Goal: Complete application form: Complete application form

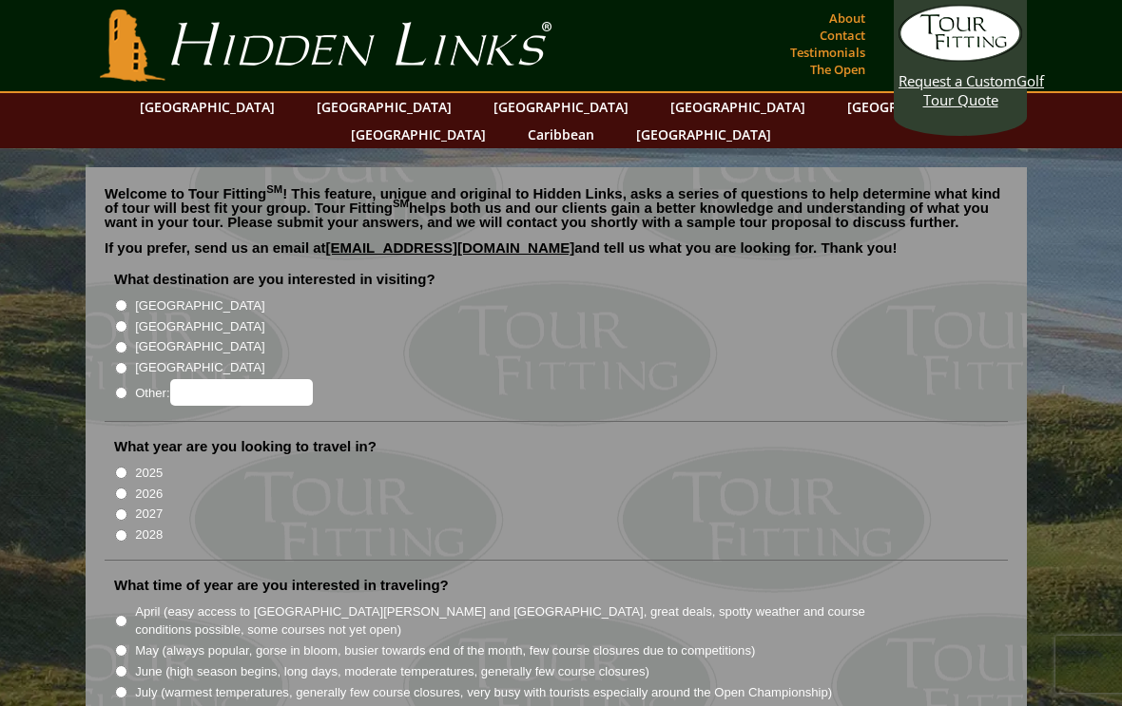
click at [138, 318] on label "[GEOGRAPHIC_DATA]" at bounding box center [199, 327] width 129 height 19
click at [127, 320] on input "[GEOGRAPHIC_DATA]" at bounding box center [121, 326] width 12 height 12
radio input "true"
click at [124, 467] on input "2025" at bounding box center [121, 473] width 12 height 12
radio input "true"
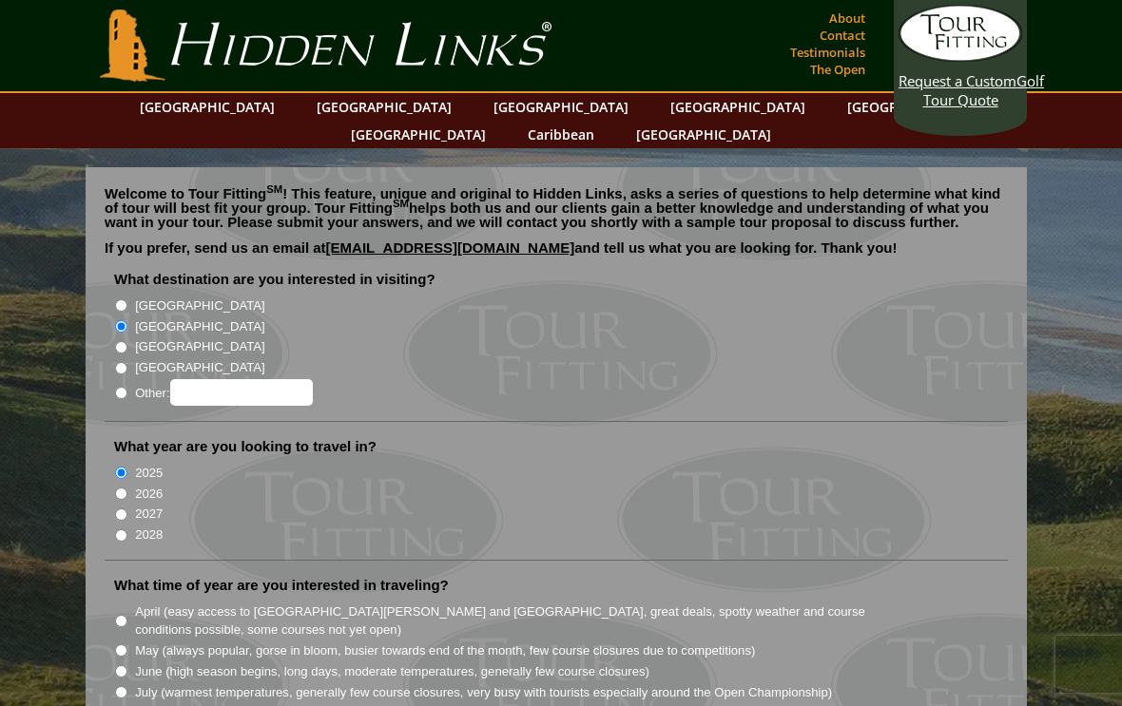
click at [138, 485] on label "2026" at bounding box center [149, 494] width 28 height 19
click at [127, 488] on input "2026" at bounding box center [121, 494] width 12 height 12
radio input "true"
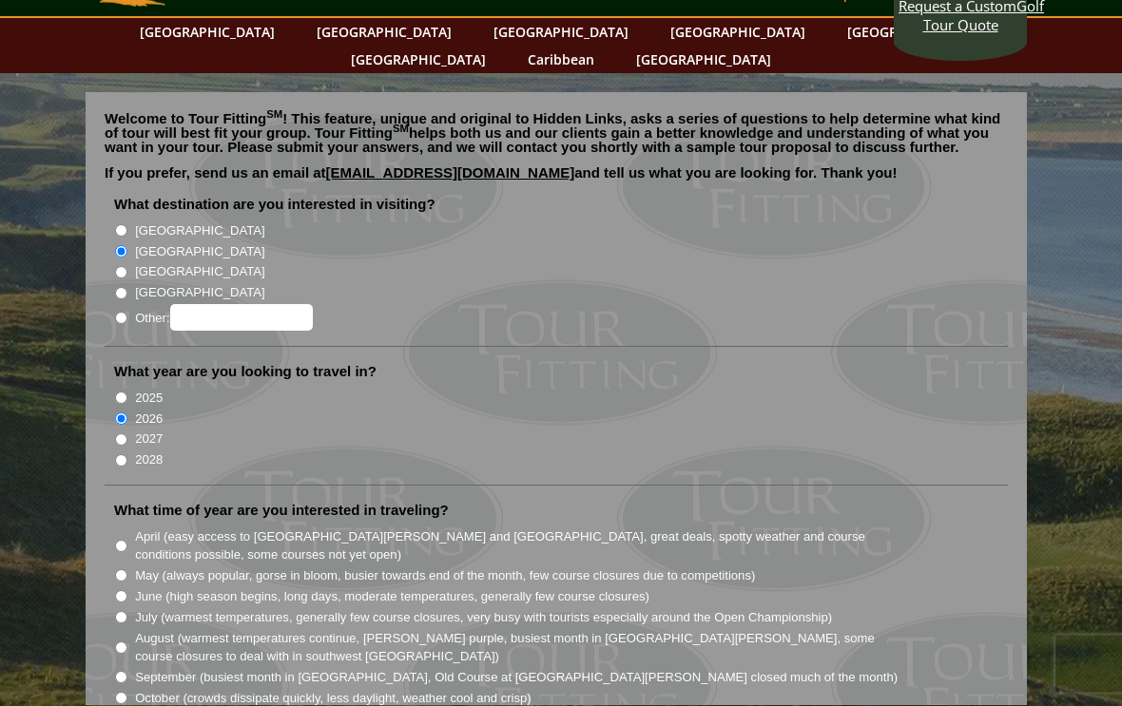
scroll to position [76, 0]
click at [127, 610] on input "July (warmest temperatures, generally few course closures, very busy with touri…" at bounding box center [121, 616] width 12 height 12
radio input "true"
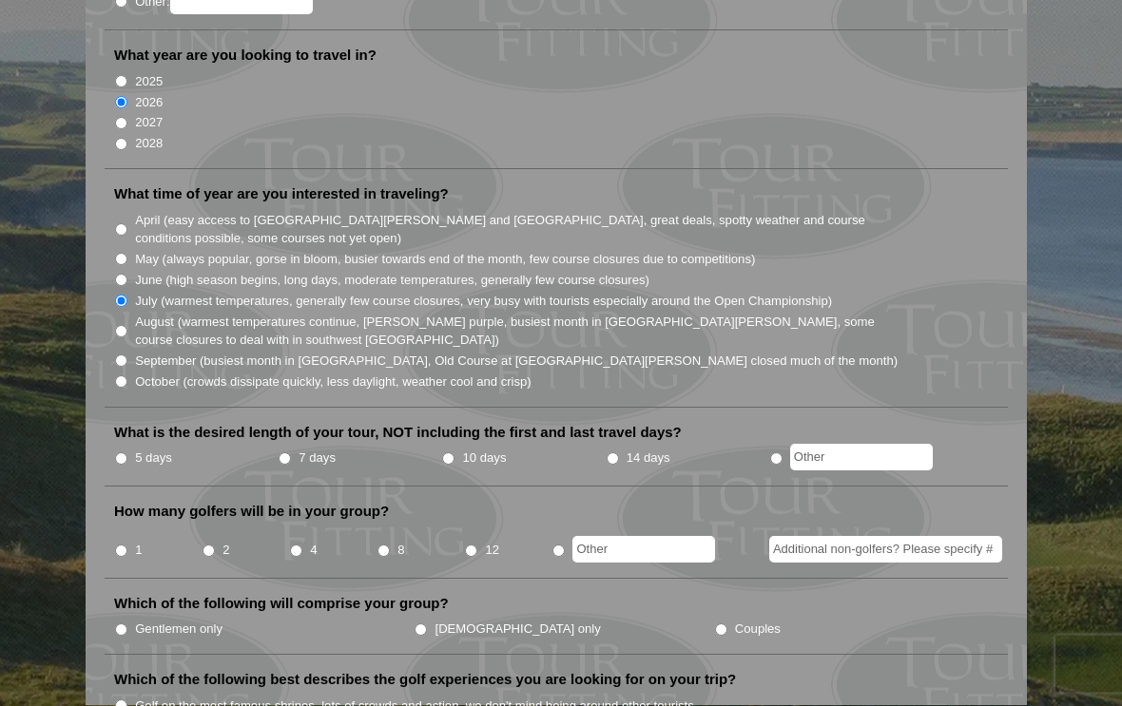
scroll to position [393, 0]
click at [138, 448] on label "5 days" at bounding box center [153, 457] width 37 height 19
click at [127, 452] on input "5 days" at bounding box center [121, 458] width 12 height 12
radio input "true"
click at [302, 544] on input "4" at bounding box center [296, 550] width 12 height 12
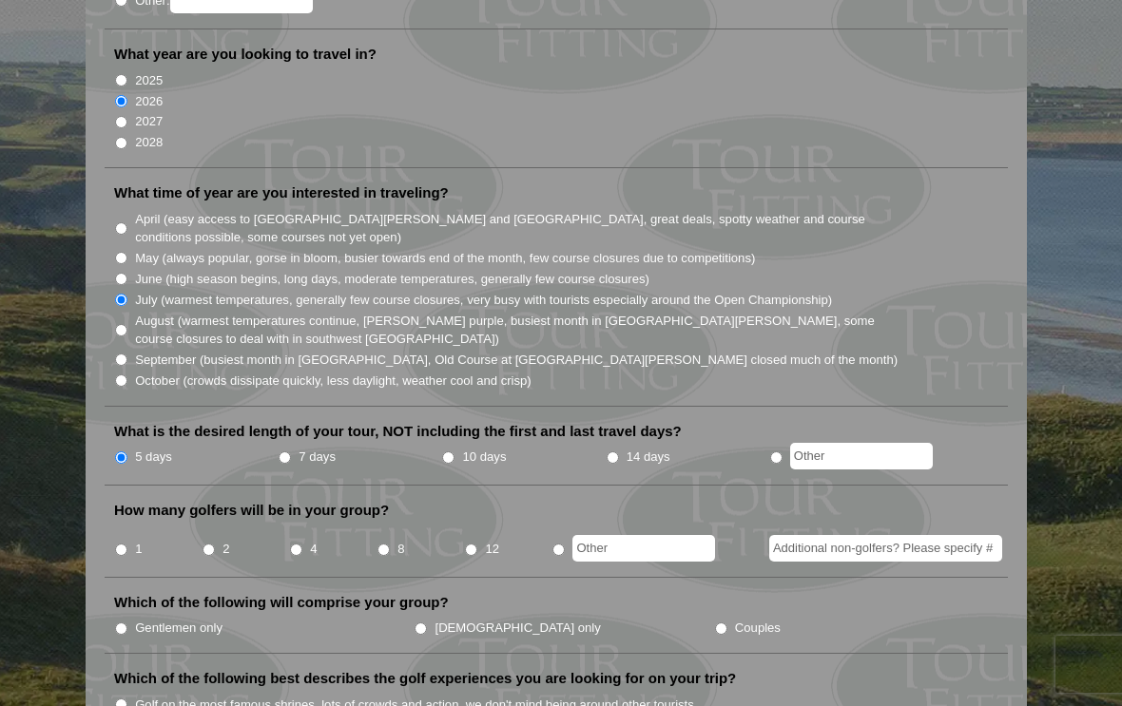
radio input "true"
click at [894, 535] on input "Additional non-golfers? Please specify #" at bounding box center [885, 548] width 233 height 27
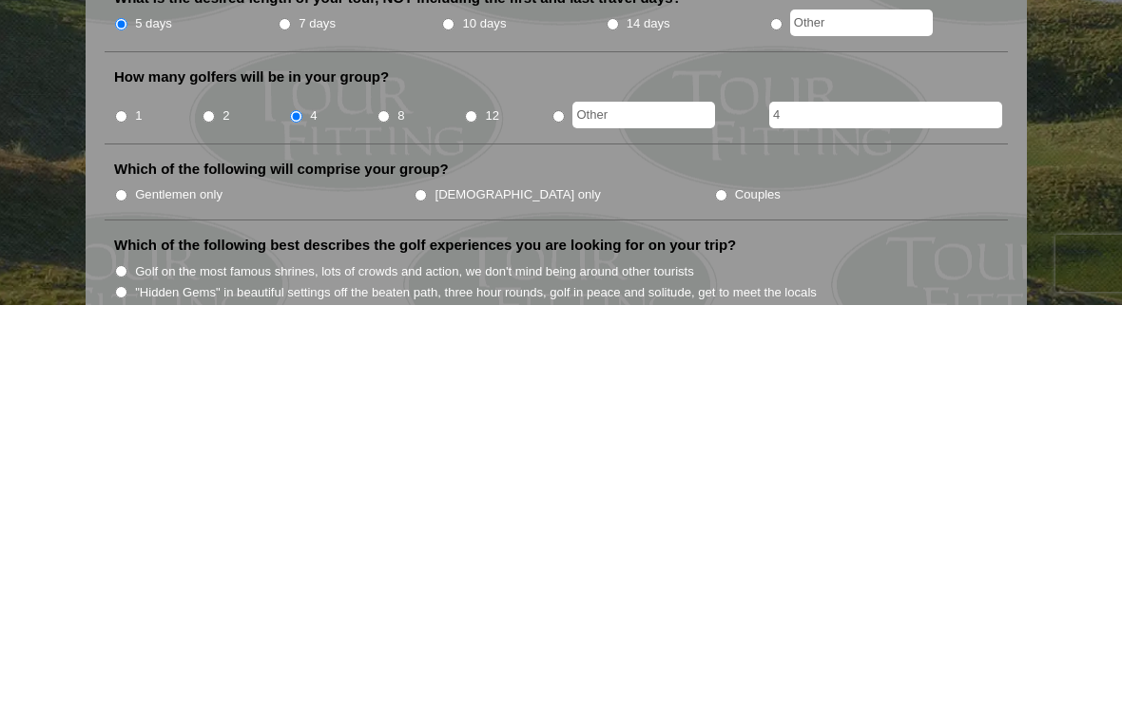
scroll to position [426, 0]
type input "4"
click at [714, 584] on li "Couples" at bounding box center [863, 594] width 299 height 21
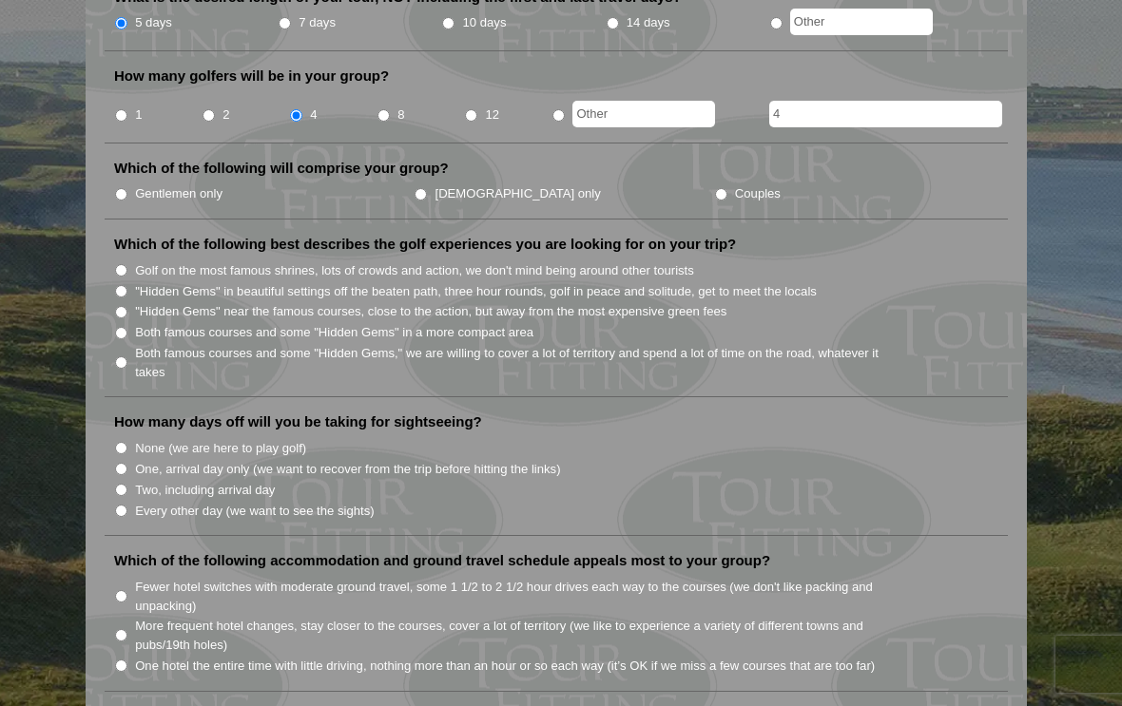
click at [715, 188] on input "Couples" at bounding box center [721, 194] width 12 height 12
radio input "true"
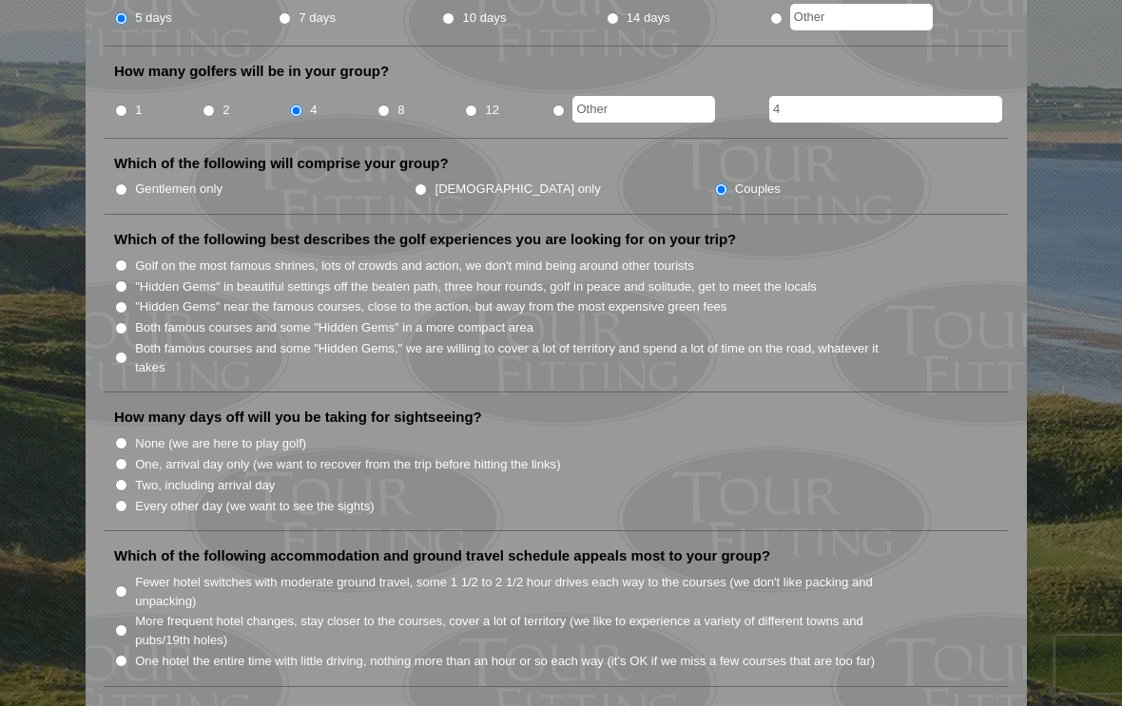
scroll to position [829, 0]
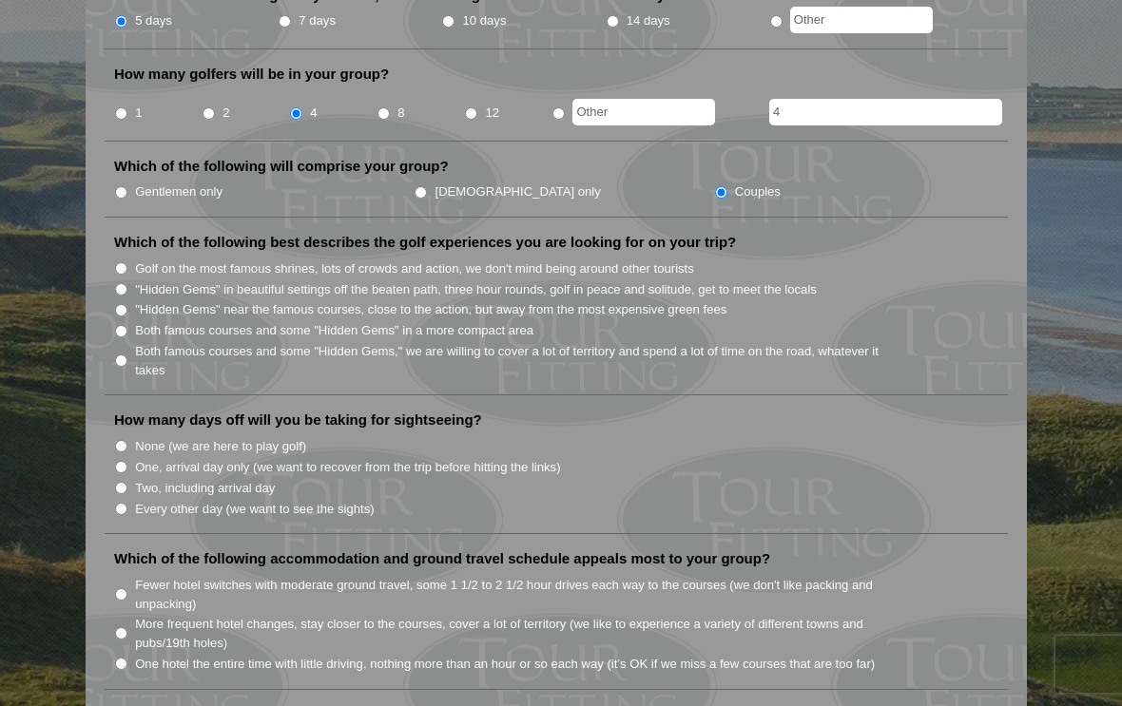
click at [134, 258] on li "Golf on the most famous shrines, lots of crowds and action, we don't mind being…" at bounding box center [563, 268] width 899 height 21
click at [133, 258] on li "Golf on the most famous shrines, lots of crowds and action, we don't mind being…" at bounding box center [563, 268] width 899 height 21
click at [126, 233] on label "Which of the following best describes the golf experiences you are looking for …" at bounding box center [425, 242] width 622 height 19
click at [142, 260] on label "Golf on the most famous shrines, lots of crowds and action, we don't mind being…" at bounding box center [414, 269] width 559 height 19
click at [127, 262] on input "Golf on the most famous shrines, lots of crowds and action, we don't mind being…" at bounding box center [121, 268] width 12 height 12
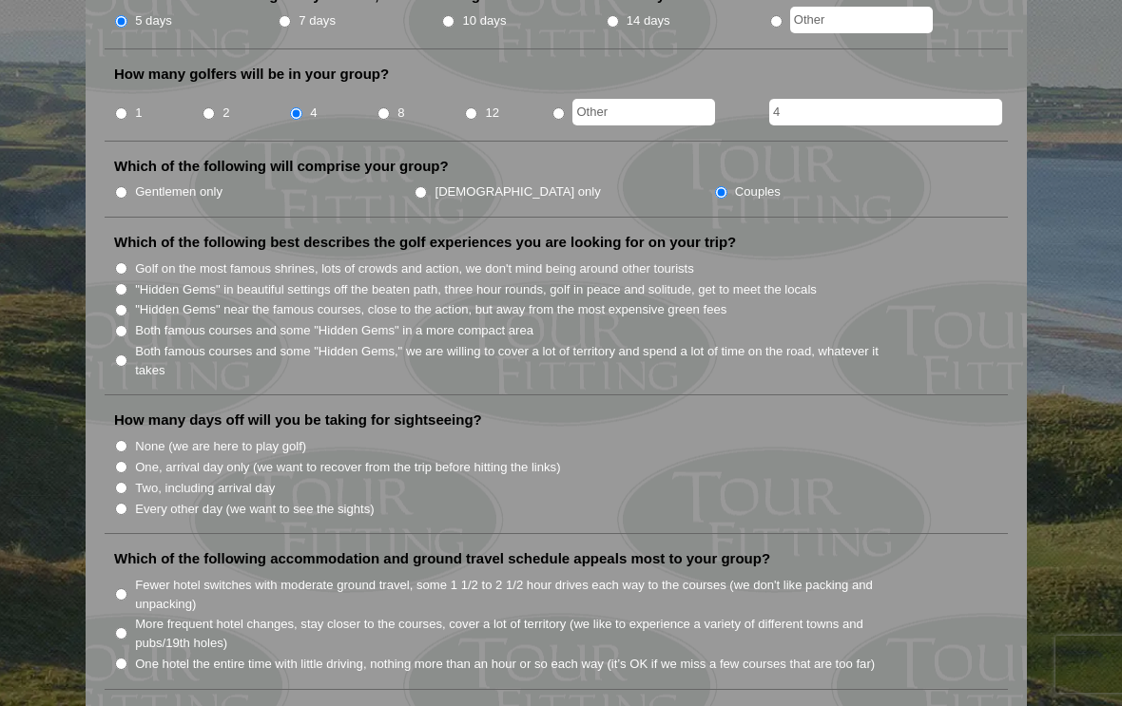
radio input "true"
click at [126, 461] on input "One, arrival day only (we want to recover from the trip before hitting the link…" at bounding box center [121, 467] width 12 height 12
radio input "true"
click at [127, 461] on input "One, arrival day only (we want to recover from the trip before hitting the link…" at bounding box center [121, 467] width 12 height 12
click at [133, 477] on li "Two, including arrival day" at bounding box center [563, 487] width 899 height 21
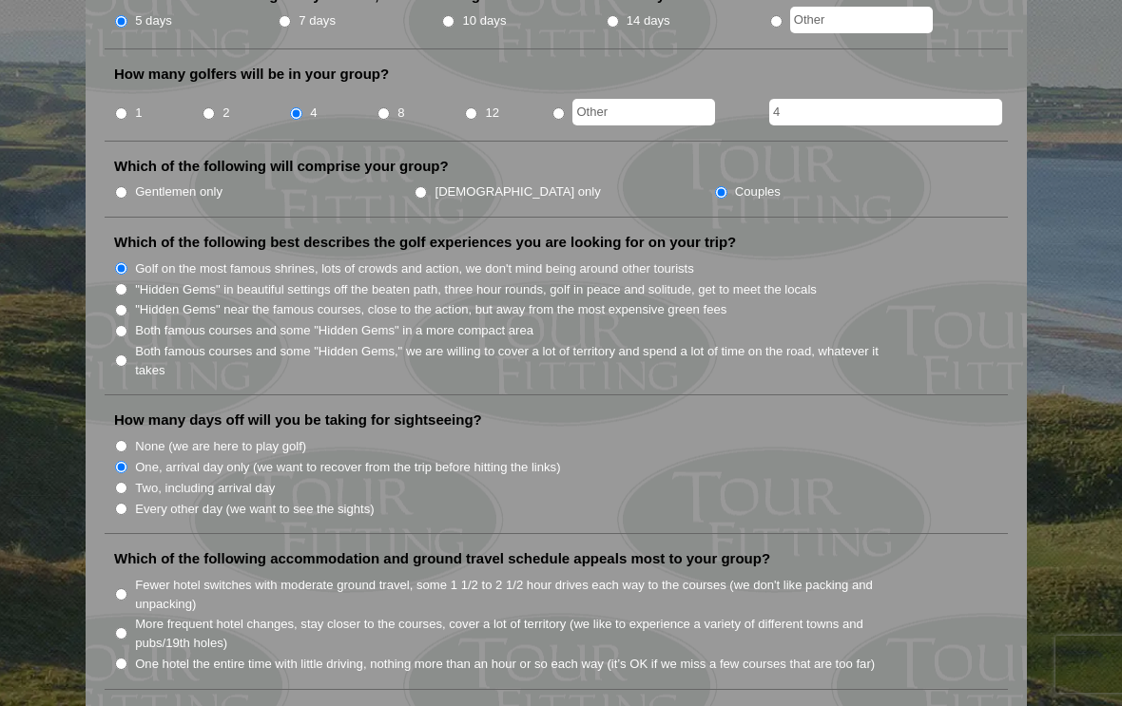
click at [127, 482] on input "Two, including arrival day" at bounding box center [121, 488] width 12 height 12
radio input "true"
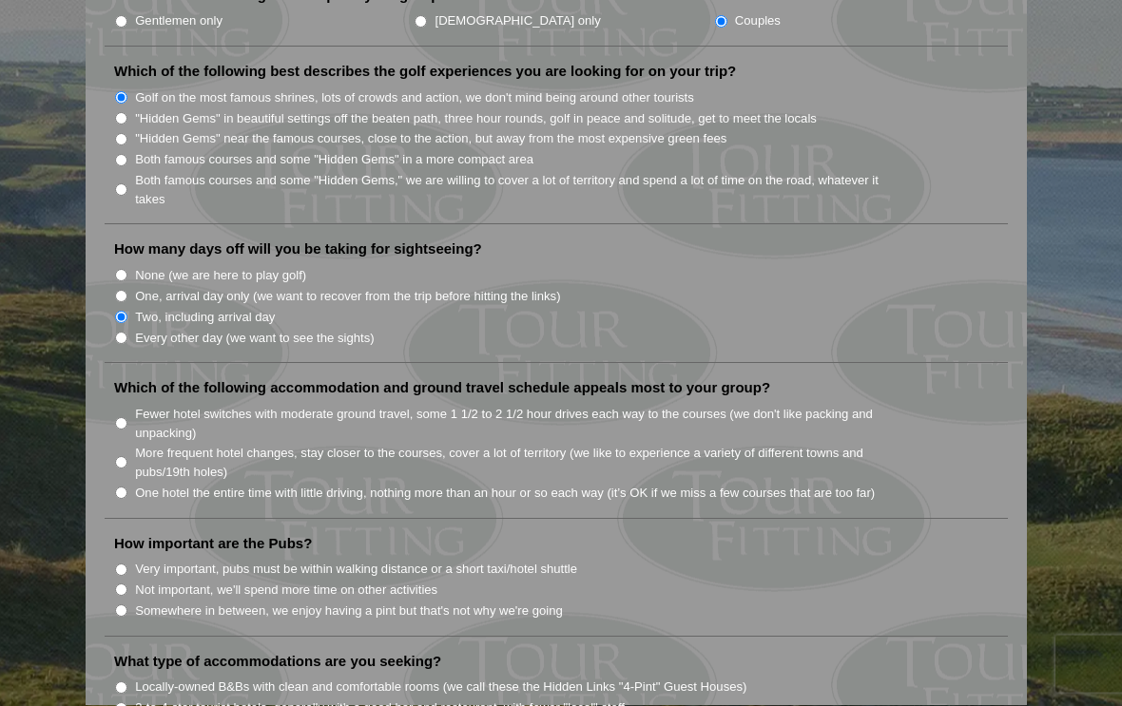
scroll to position [1003, 0]
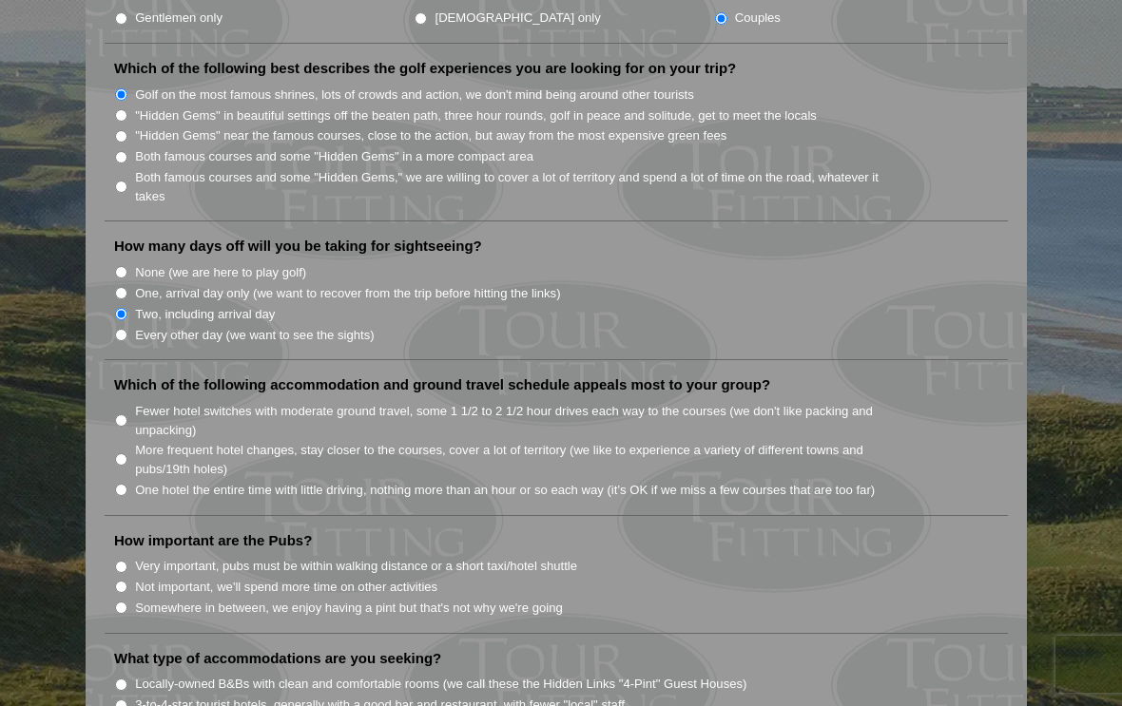
click at [130, 439] on li "More frequent hotel changes, stay closer to the courses, cover a lot of territo…" at bounding box center [563, 458] width 899 height 39
click at [127, 453] on input "More frequent hotel changes, stay closer to the courses, cover a lot of territo…" at bounding box center [121, 459] width 12 height 12
radio input "true"
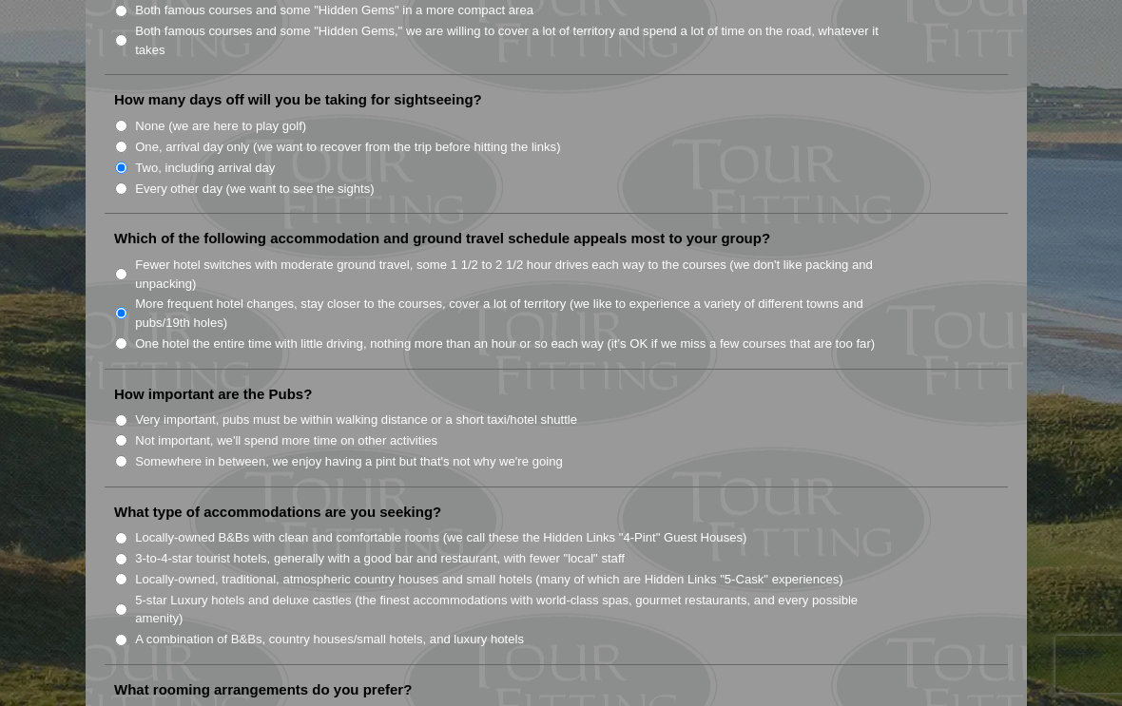
scroll to position [1148, 0]
click at [127, 456] on input "Somewhere in between, we enjoy having a pint but that's not why we're going" at bounding box center [121, 462] width 12 height 12
radio input "true"
click at [126, 635] on input "A combination of B&Bs, country houses/small hotels, and luxury hotels" at bounding box center [121, 641] width 12 height 12
radio input "true"
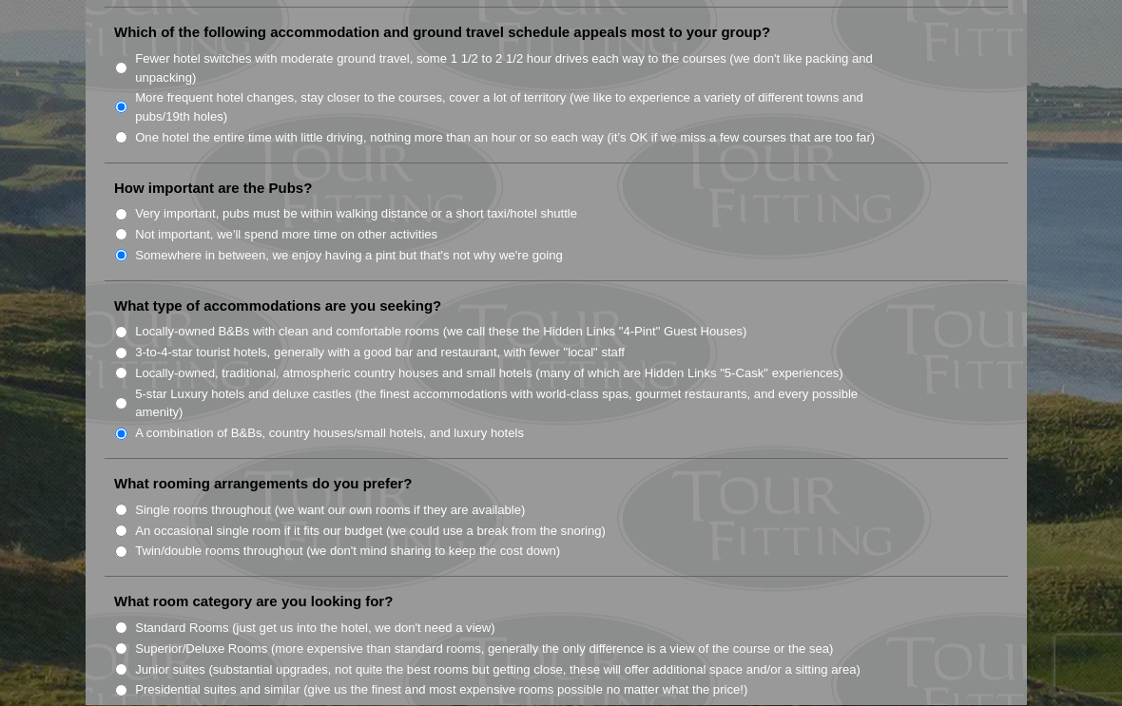
scroll to position [1358, 0]
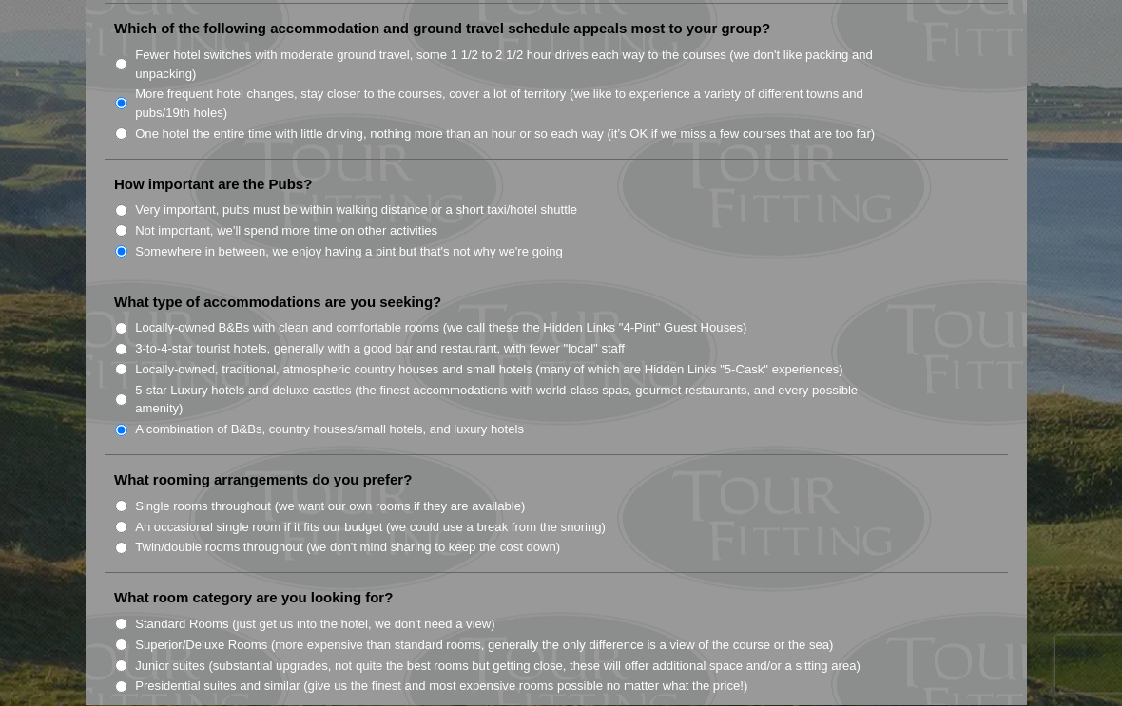
click at [133, 496] on li "Single rooms throughout (we want our own rooms if they are available)" at bounding box center [563, 506] width 899 height 21
click at [127, 501] on input "Single rooms throughout (we want our own rooms if they are available)" at bounding box center [121, 507] width 12 height 12
radio input "true"
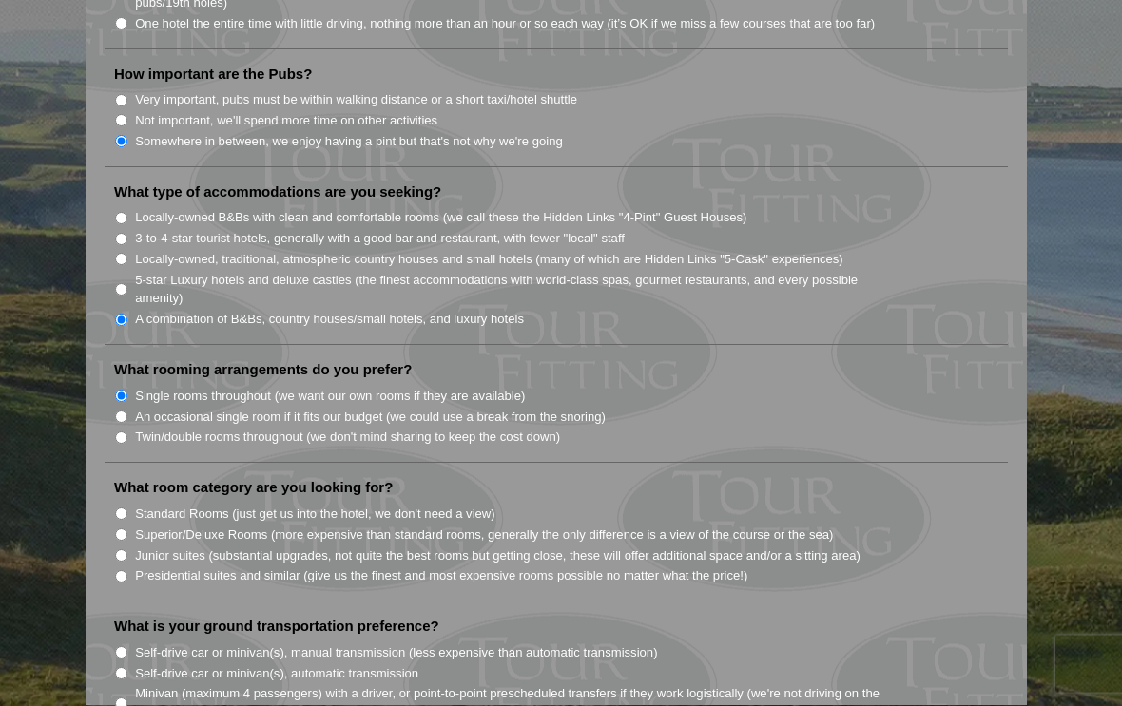
scroll to position [1472, 0]
click at [127, 506] on input "Standard Rooms (just get us into the hotel, we don't need a view)" at bounding box center [121, 512] width 12 height 12
radio input "true"
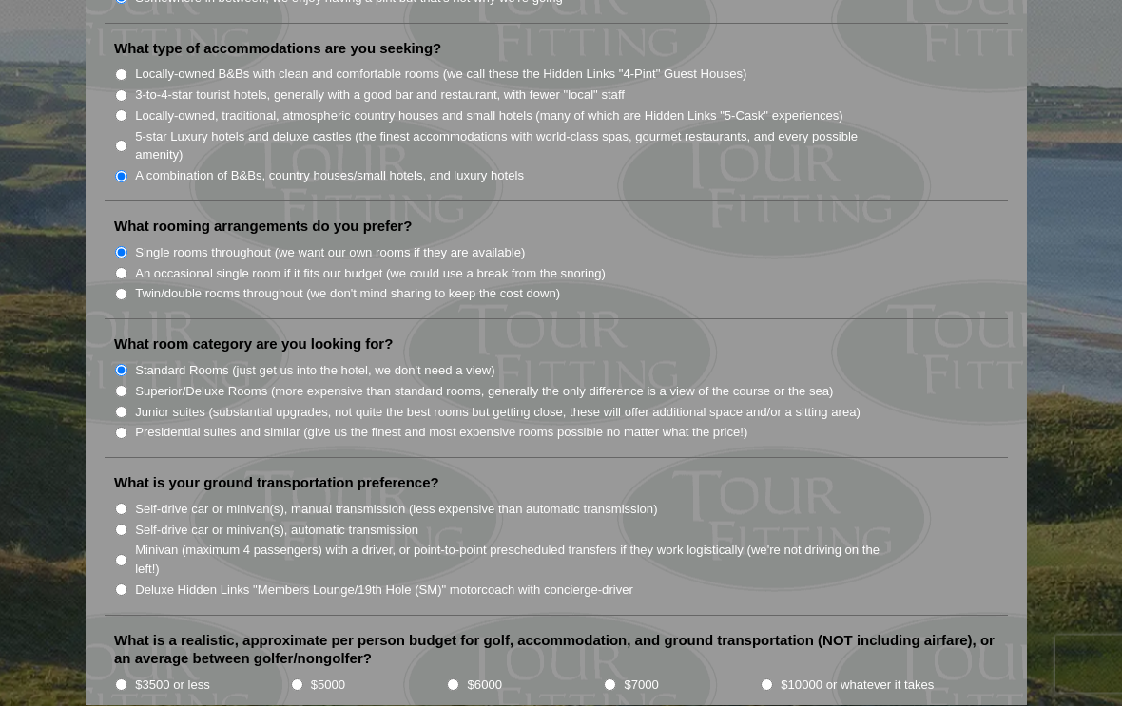
scroll to position [1614, 0]
click at [127, 583] on input "Deluxe Hidden Links "Members Lounge/19th Hole (SM)" motorcoach with concierge-d…" at bounding box center [121, 589] width 12 height 12
radio input "true"
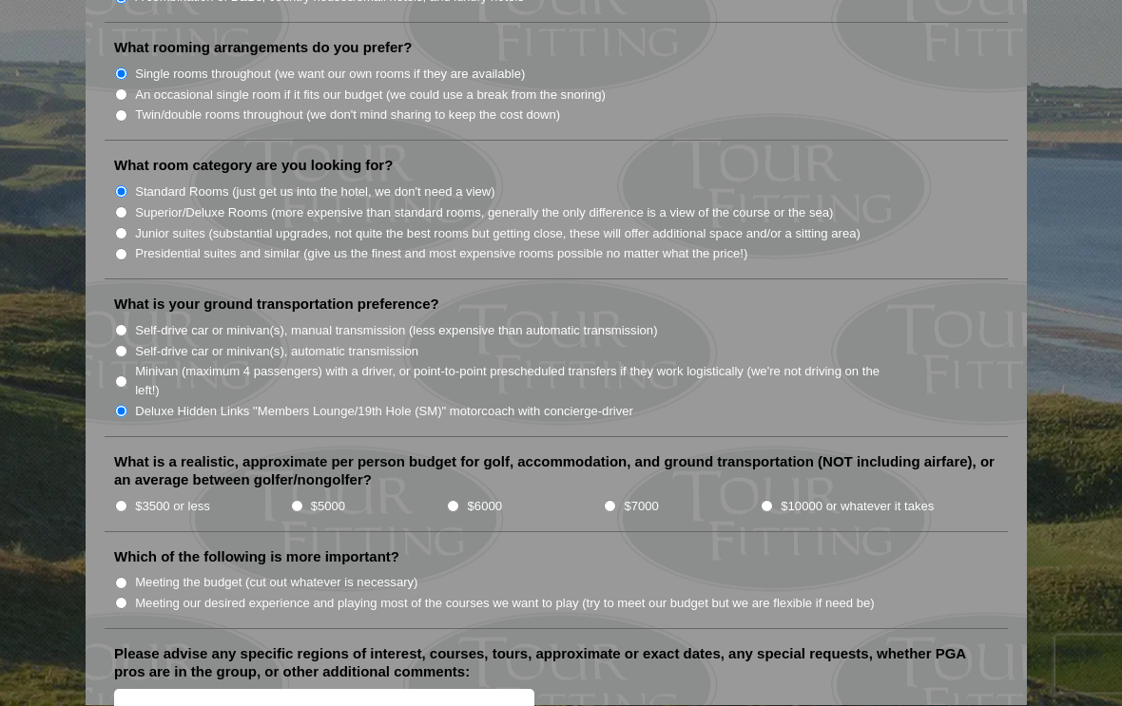
scroll to position [1796, 0]
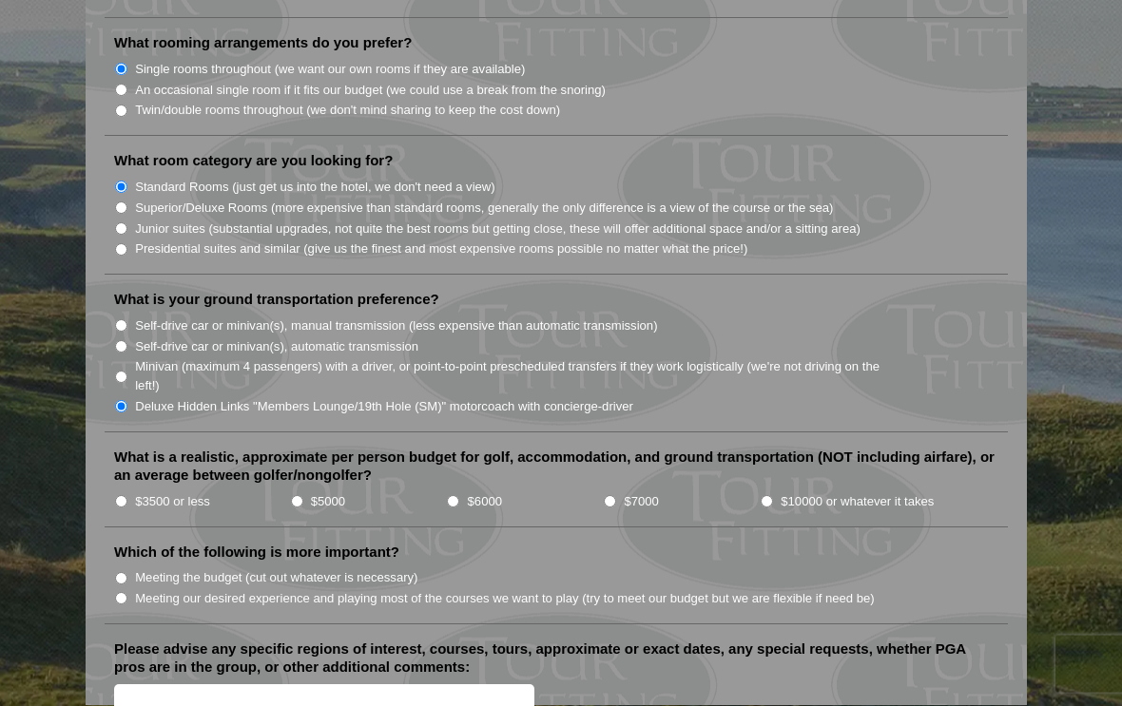
click at [300, 496] on input "$5000" at bounding box center [297, 502] width 12 height 12
radio input "true"
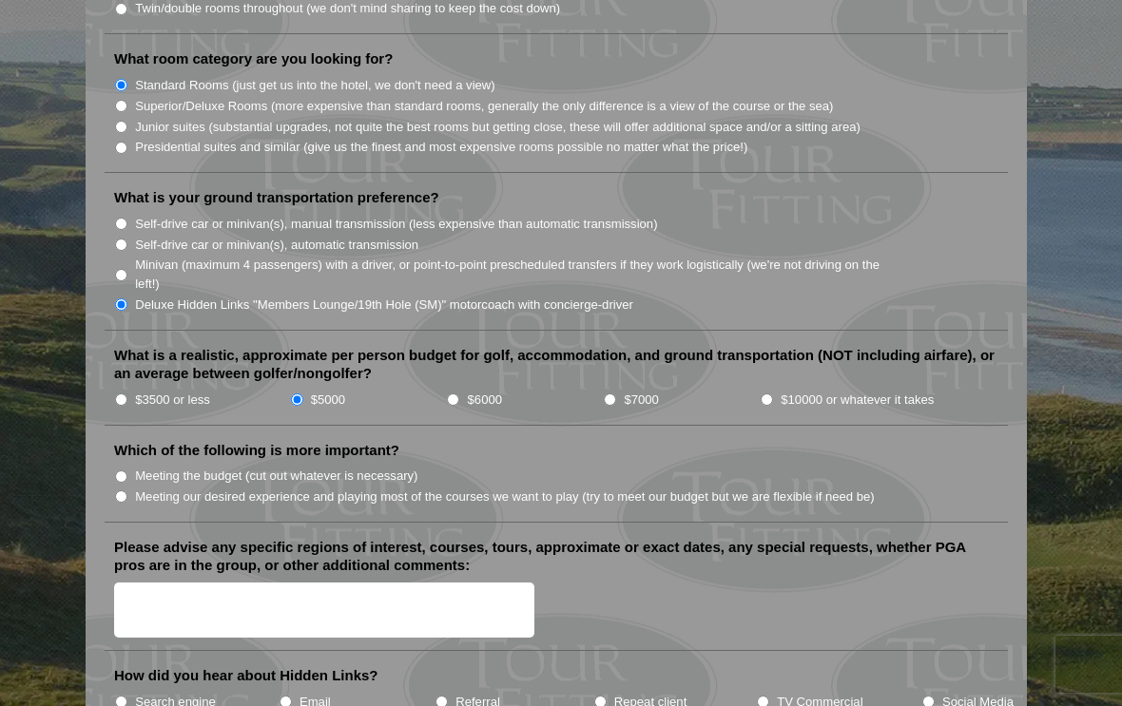
scroll to position [1902, 0]
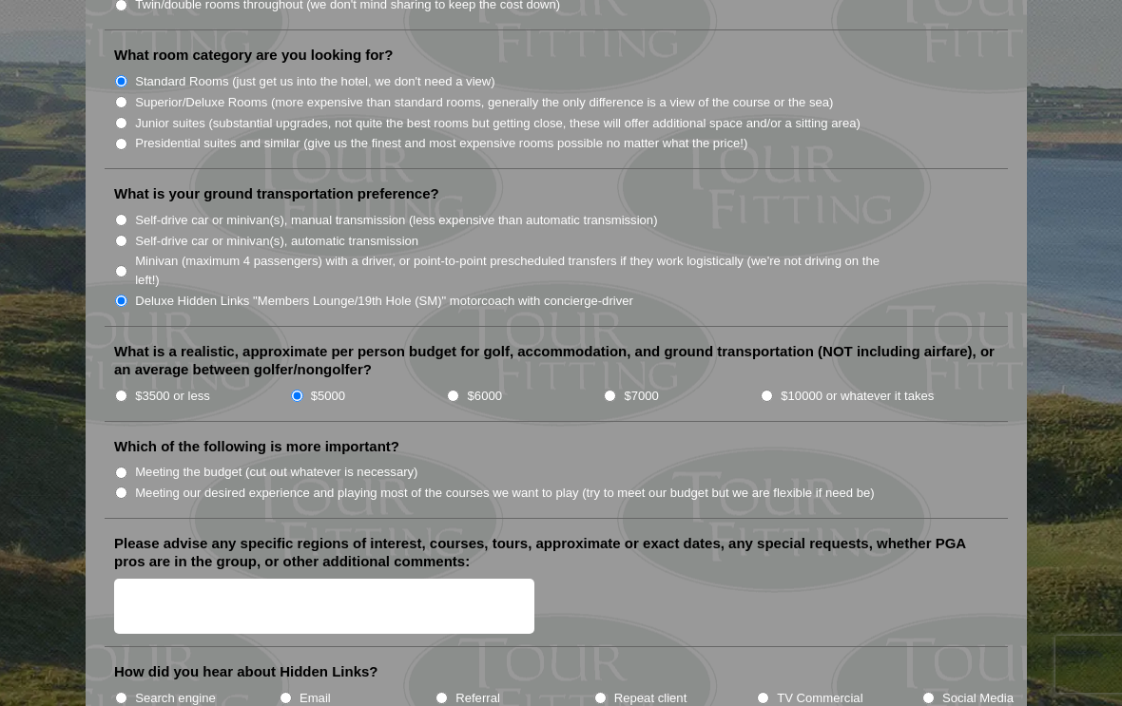
click at [125, 487] on input "Meeting our desired experience and playing most of the courses we want to play …" at bounding box center [121, 493] width 12 height 12
radio input "true"
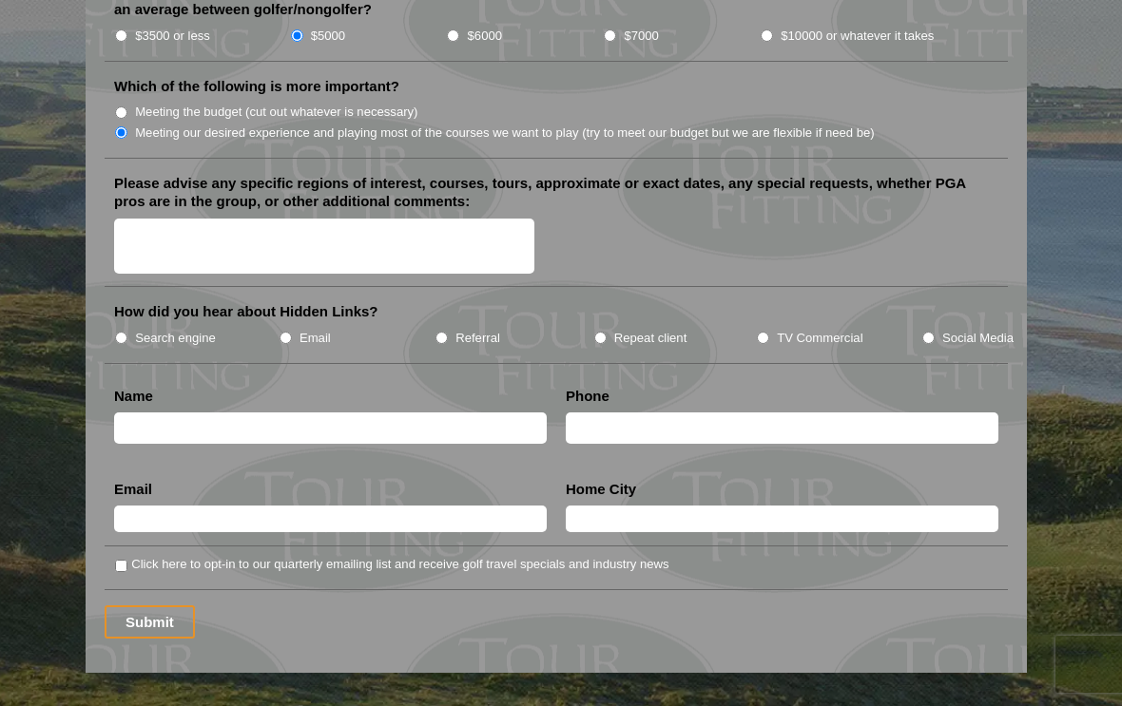
scroll to position [2262, 0]
click at [761, 333] on input "TV Commercial" at bounding box center [763, 339] width 12 height 12
radio input "true"
click at [185, 414] on input "text" at bounding box center [330, 429] width 433 height 31
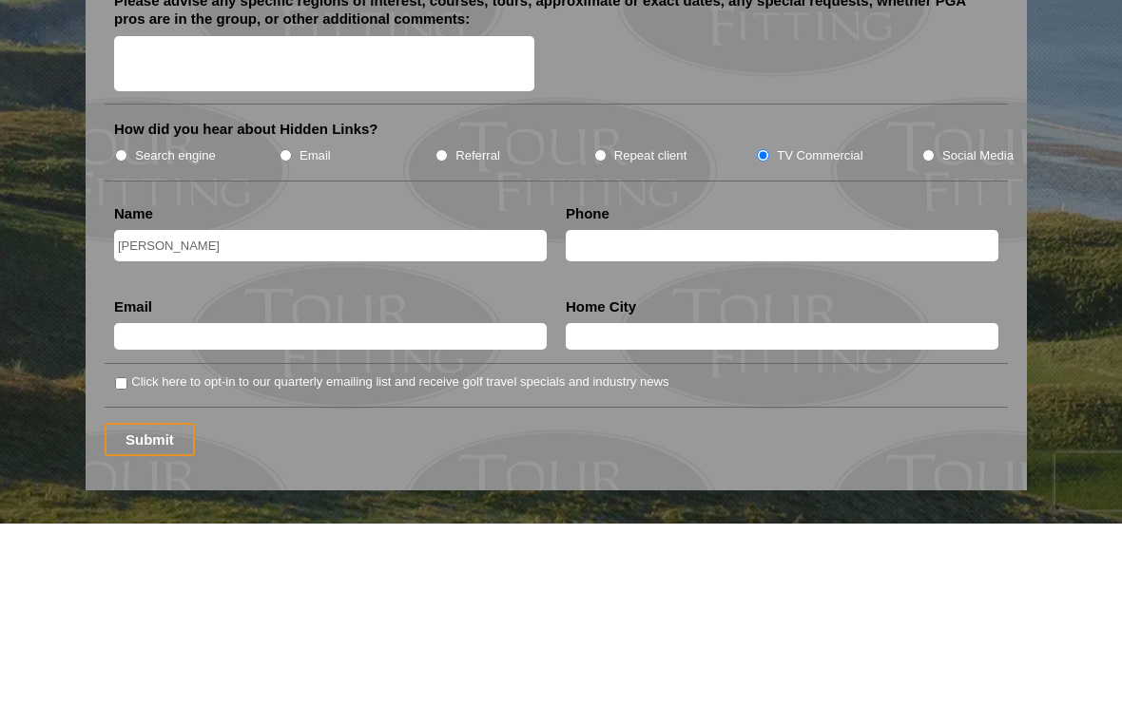
type input "[PERSON_NAME]"
click at [205, 507] on input "text" at bounding box center [330, 520] width 433 height 27
type input "[EMAIL_ADDRESS][DOMAIN_NAME]"
click at [613, 507] on input "text" at bounding box center [782, 520] width 433 height 27
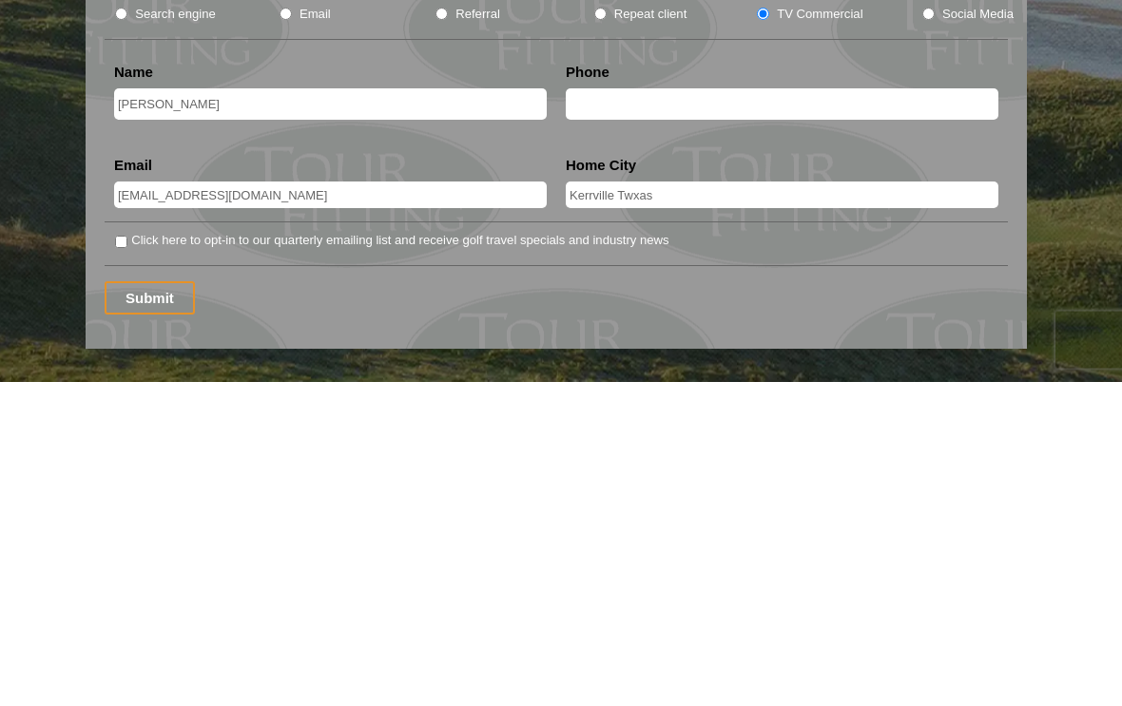
type input "Kerrville Twxas"
click at [165, 607] on input "Submit" at bounding box center [150, 623] width 90 height 33
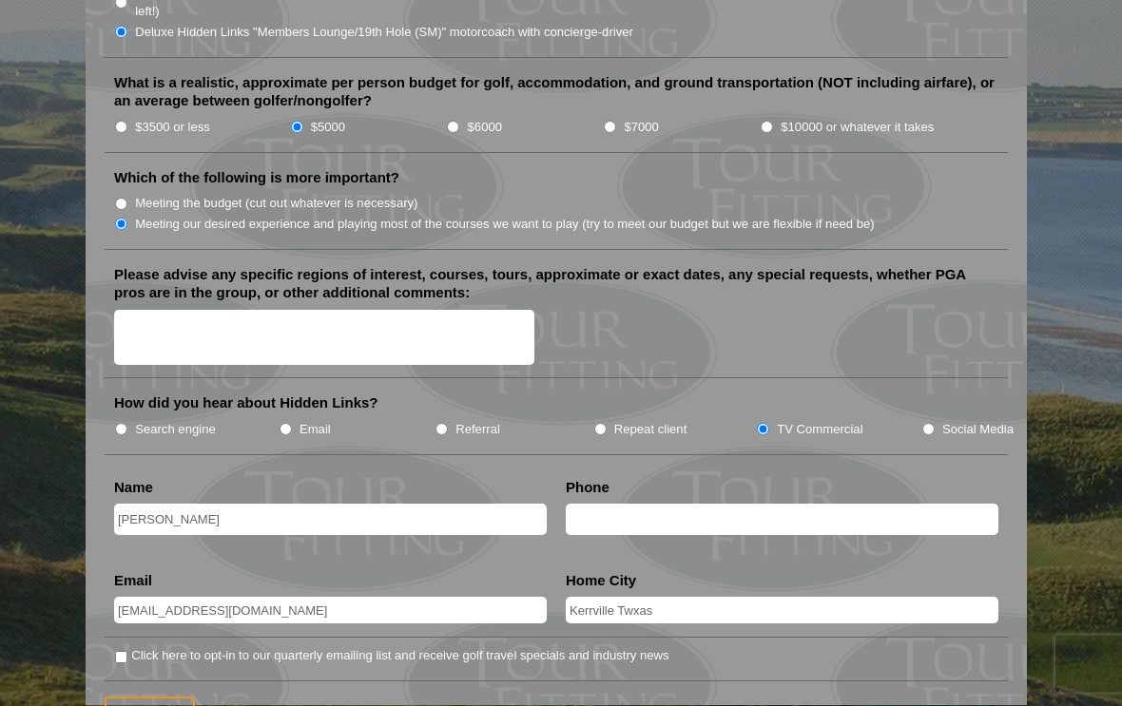
scroll to position [2206, 0]
click at [158, 696] on input "Submit" at bounding box center [150, 712] width 90 height 33
